Goal: Navigation & Orientation: Find specific page/section

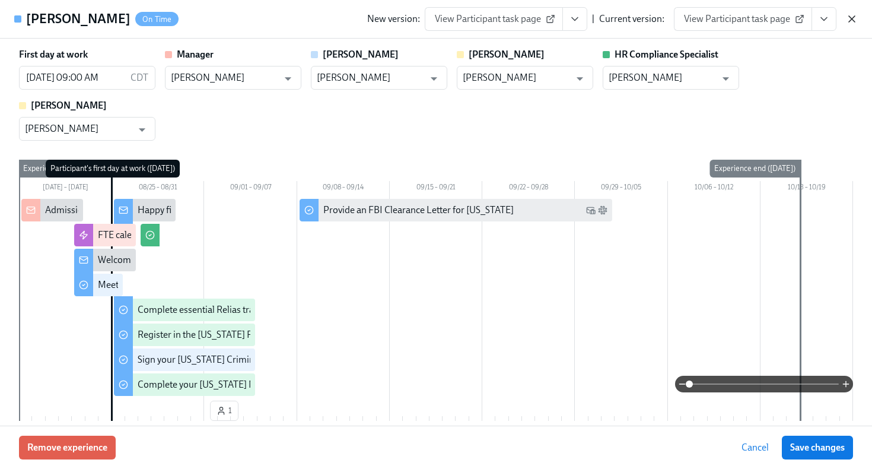
scroll to position [764, 0]
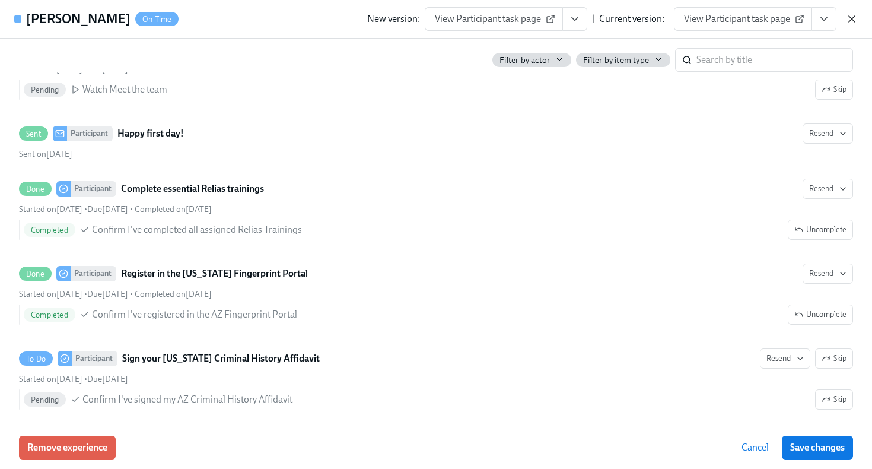
click at [851, 19] on icon "button" at bounding box center [852, 19] width 12 height 12
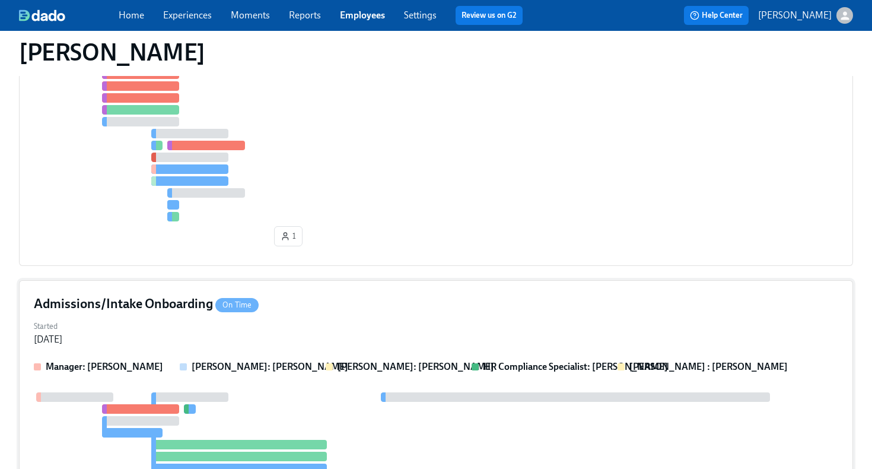
scroll to position [797, 0]
